Goal: Find contact information: Find contact information

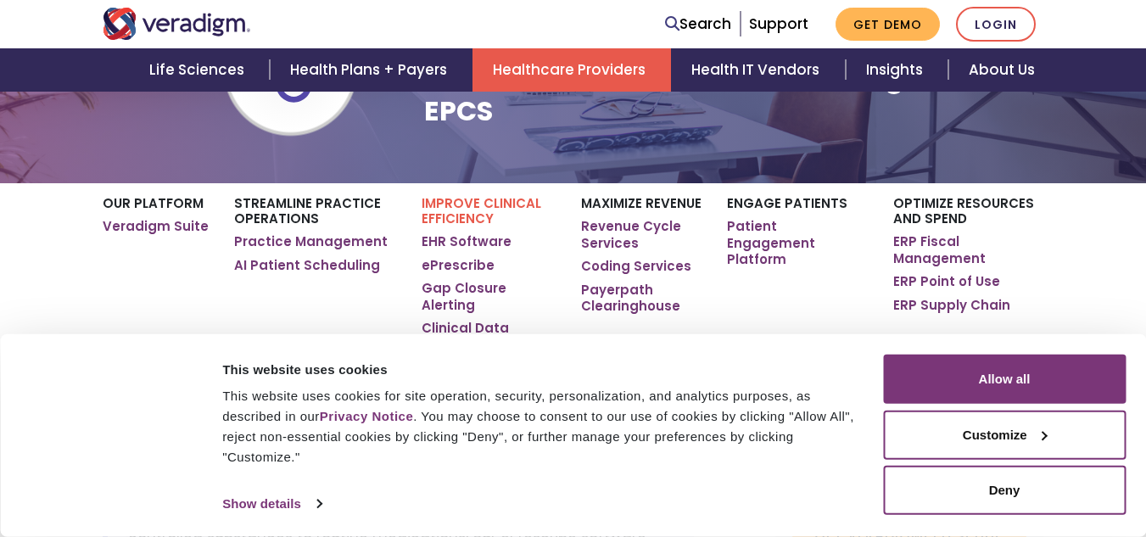
scroll to position [227, 0]
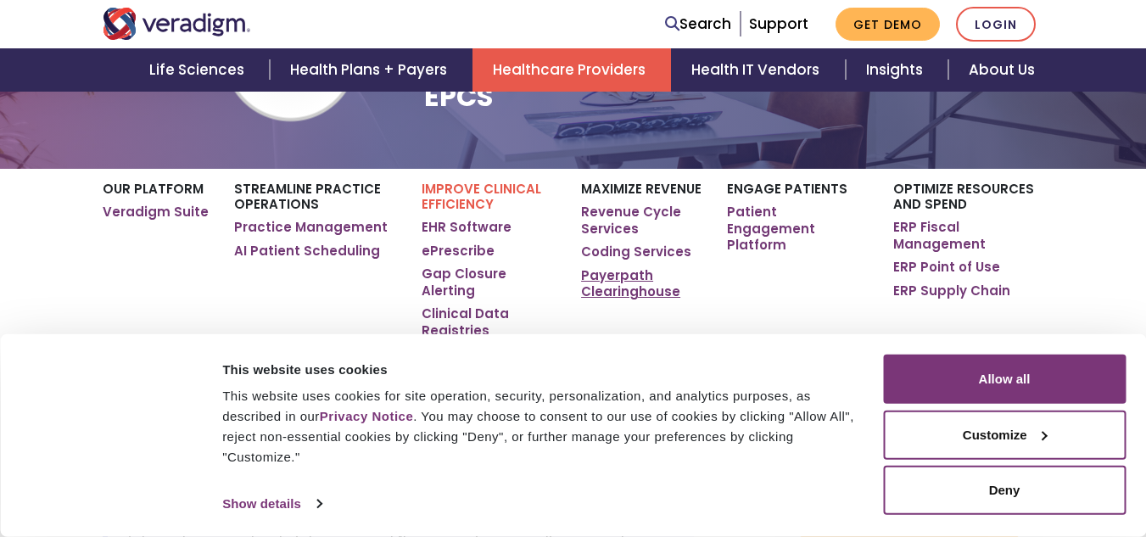
click at [634, 276] on link "Payerpath Clearinghouse" at bounding box center [641, 283] width 120 height 33
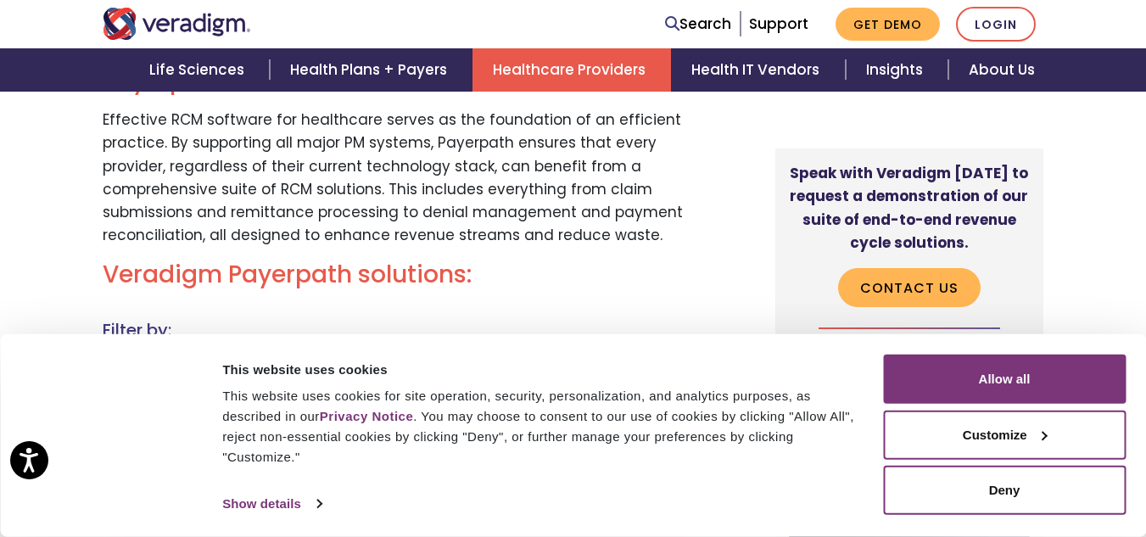
scroll to position [1358, 0]
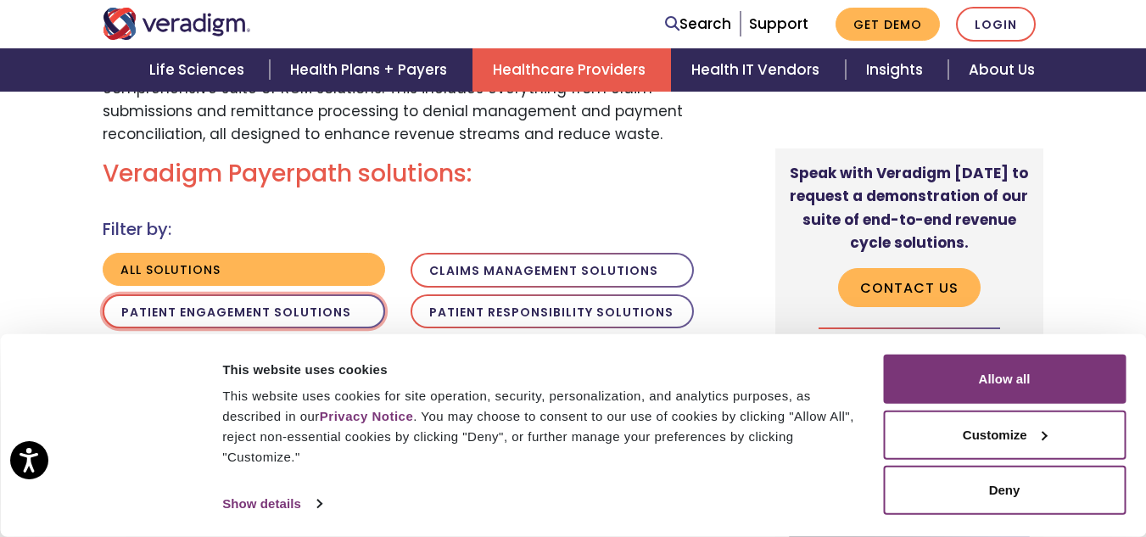
click at [155, 306] on button "Patient Engagement Solutions" at bounding box center [244, 311] width 283 height 35
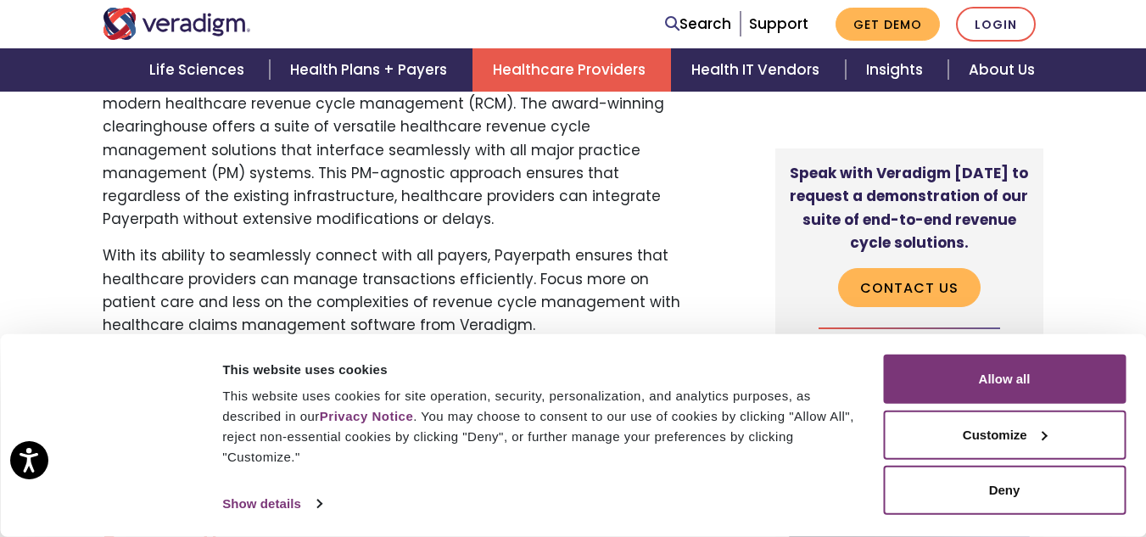
scroll to position [736, 0]
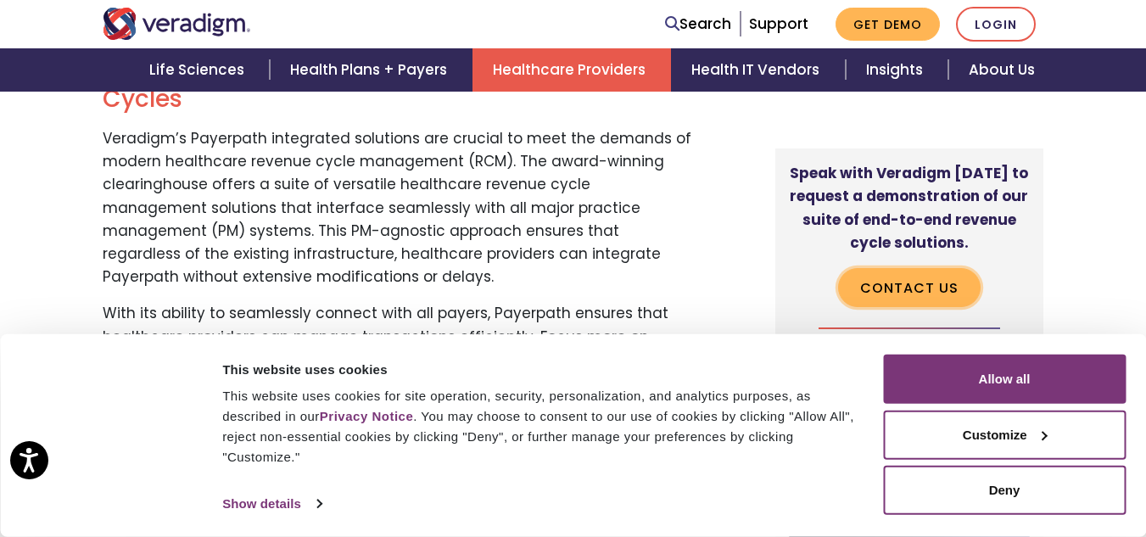
click at [899, 292] on link "Contact Us" at bounding box center [909, 287] width 143 height 39
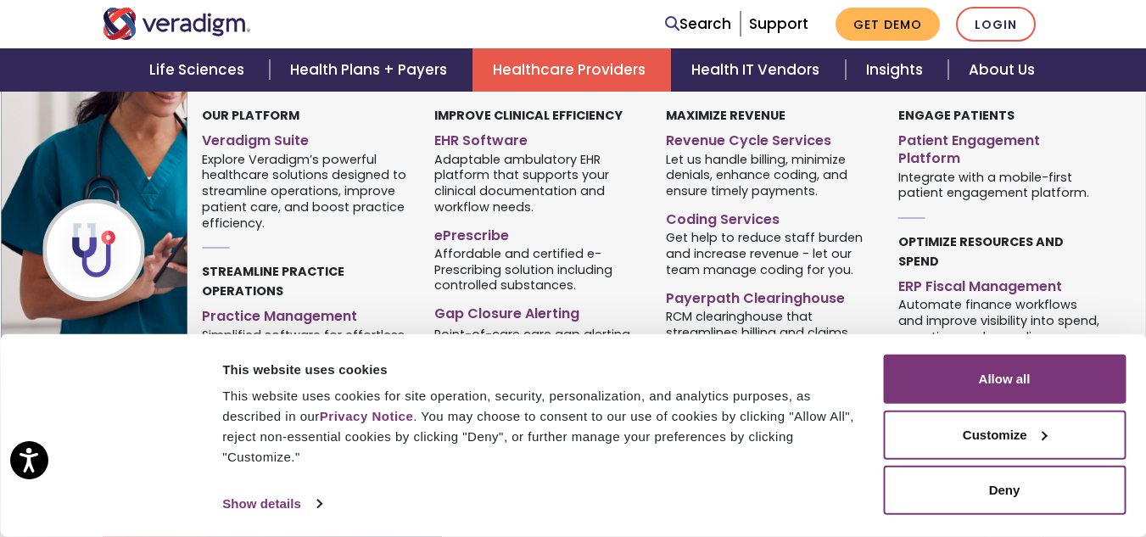
scroll to position [339, 0]
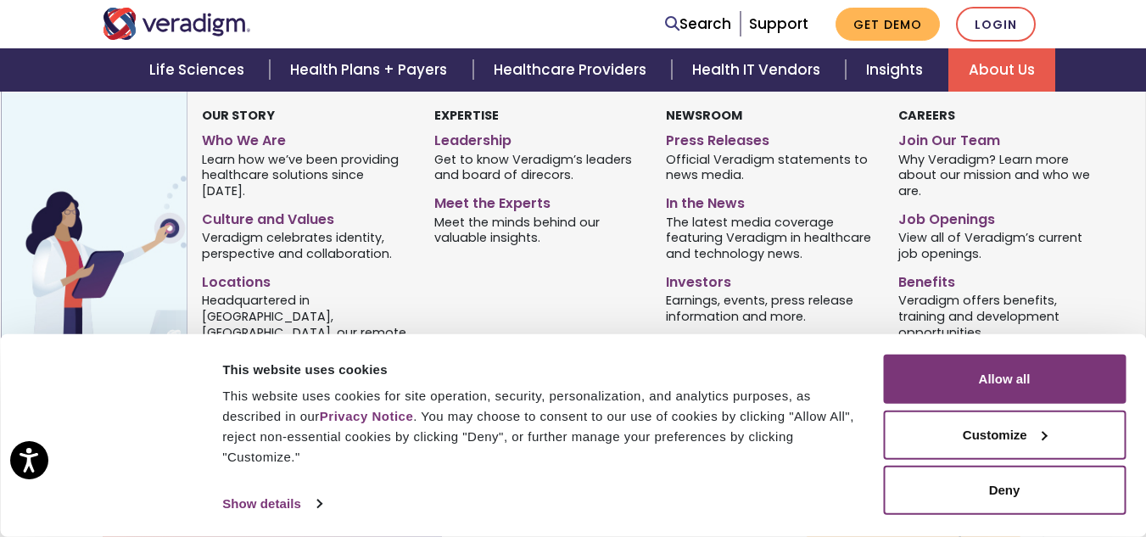
drag, startPoint x: 980, startPoint y: 71, endPoint x: 975, endPoint y: 87, distance: 16.1
click at [980, 71] on link "About Us" at bounding box center [1002, 69] width 107 height 43
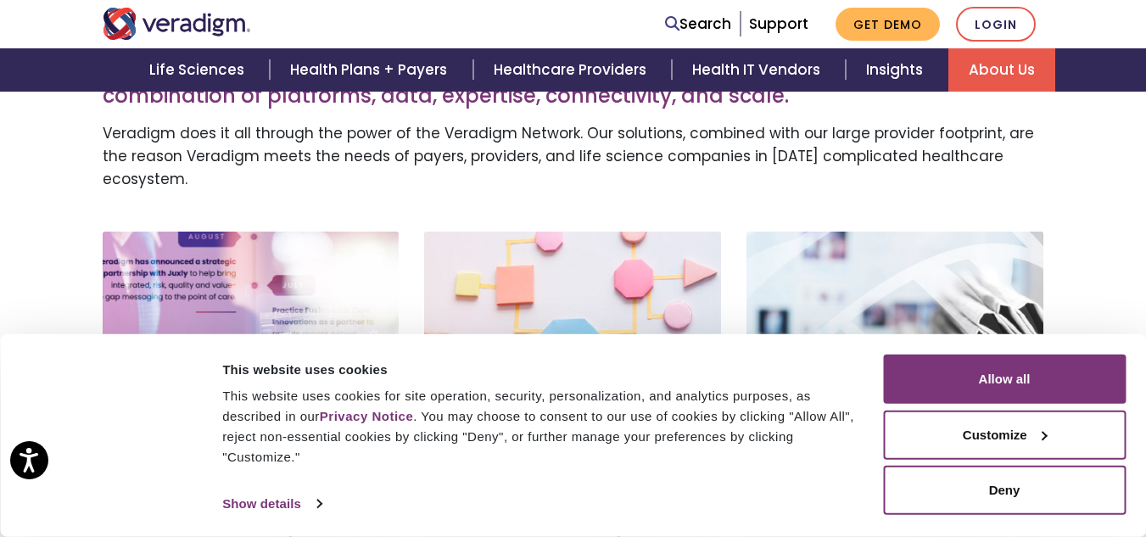
scroll to position [566, 0]
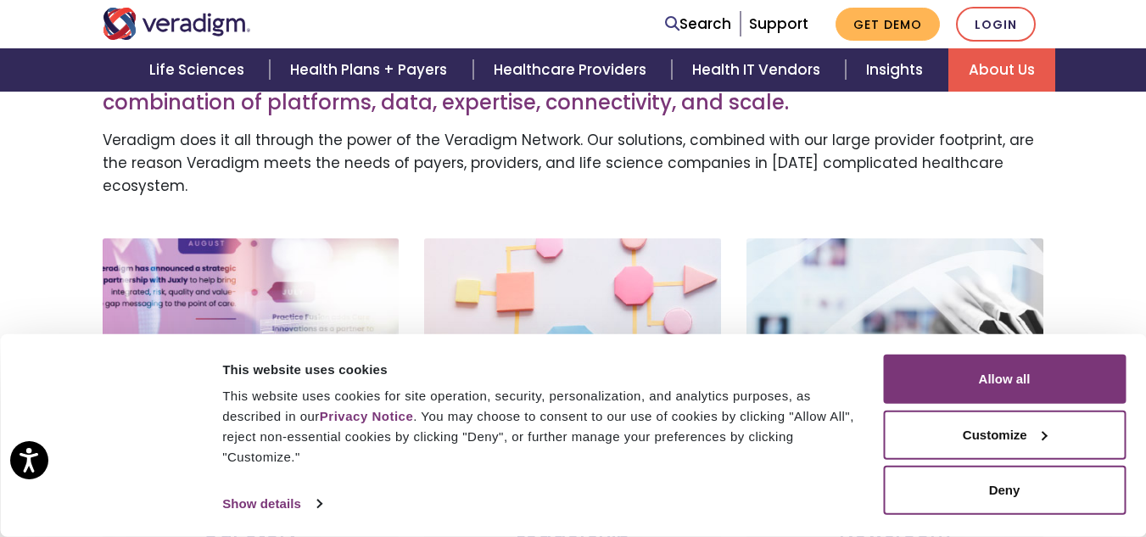
click at [501, 315] on p "Leadership" at bounding box center [572, 326] width 263 height 23
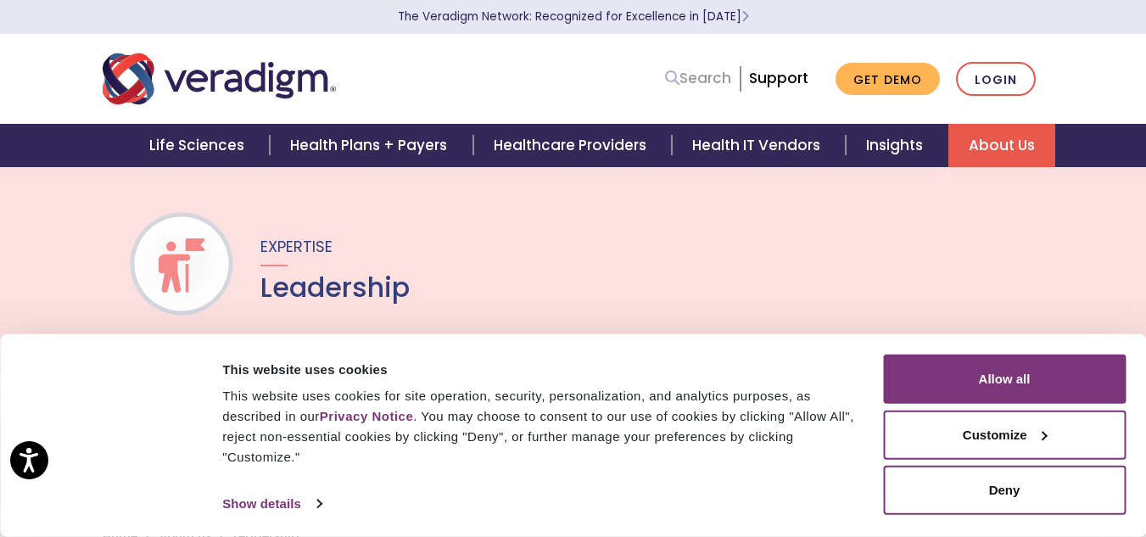
click at [718, 76] on link "Search" at bounding box center [698, 78] width 66 height 23
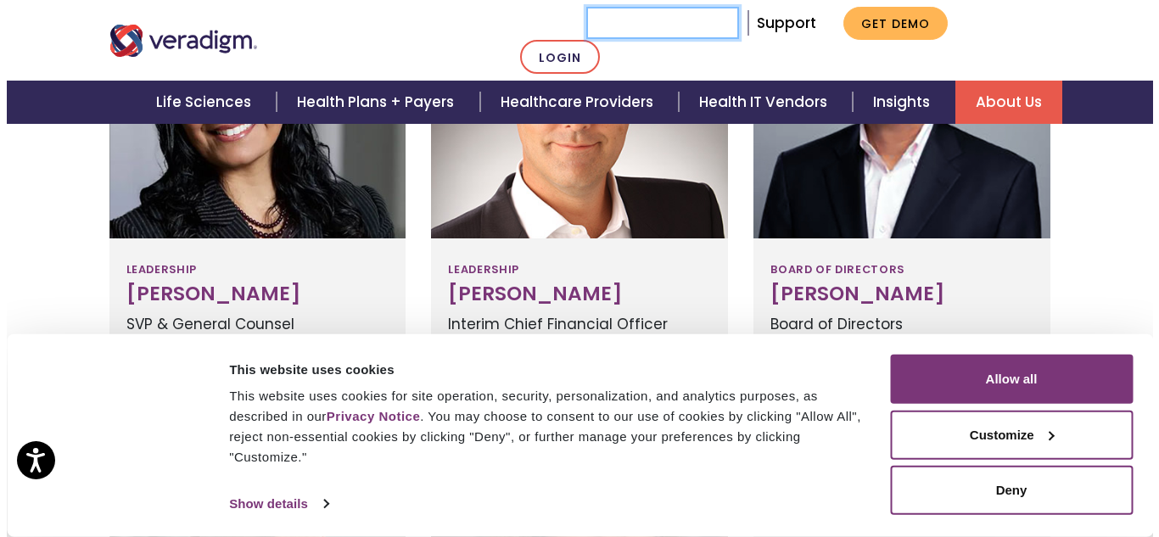
scroll to position [1188, 0]
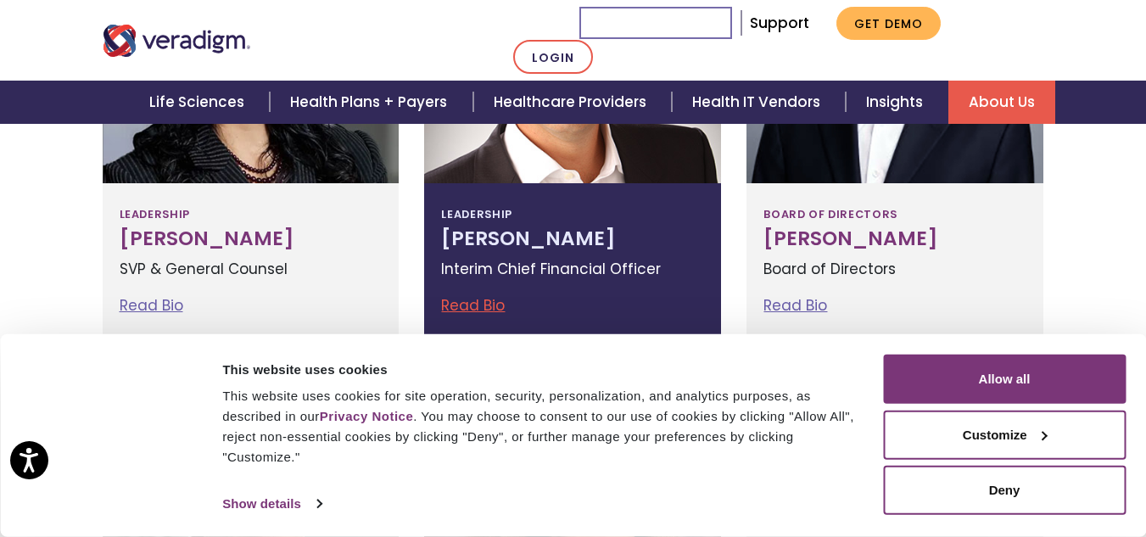
click at [484, 304] on link "Read Bio" at bounding box center [473, 305] width 64 height 20
